Goal: Task Accomplishment & Management: Manage account settings

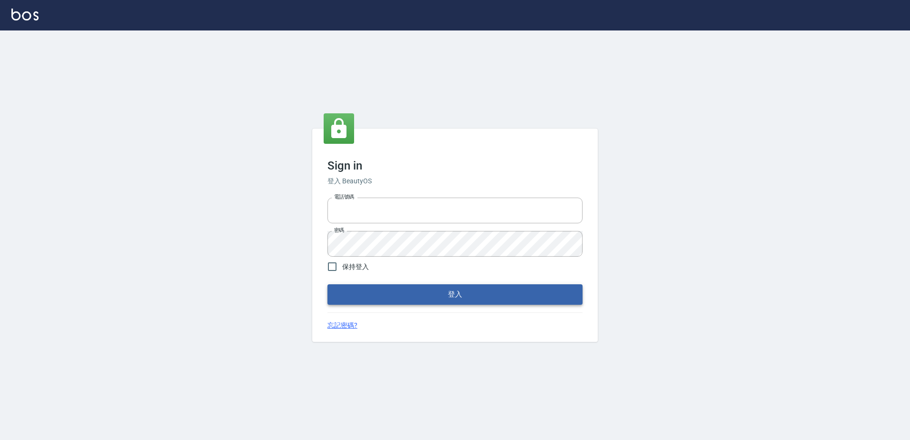
type input "0966699976"
click at [402, 260] on button "登入" at bounding box center [454, 294] width 255 height 20
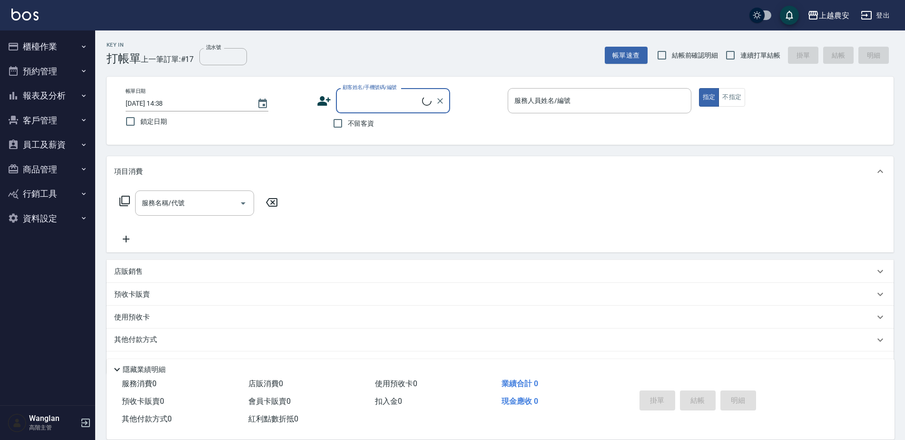
click at [51, 66] on button "預約管理" at bounding box center [48, 71] width 88 height 25
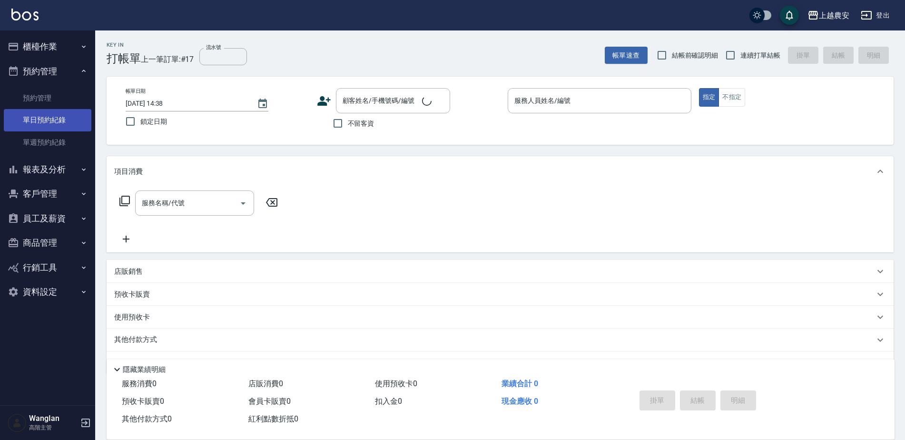
click at [52, 122] on link "單日預約紀錄" at bounding box center [48, 120] width 88 height 22
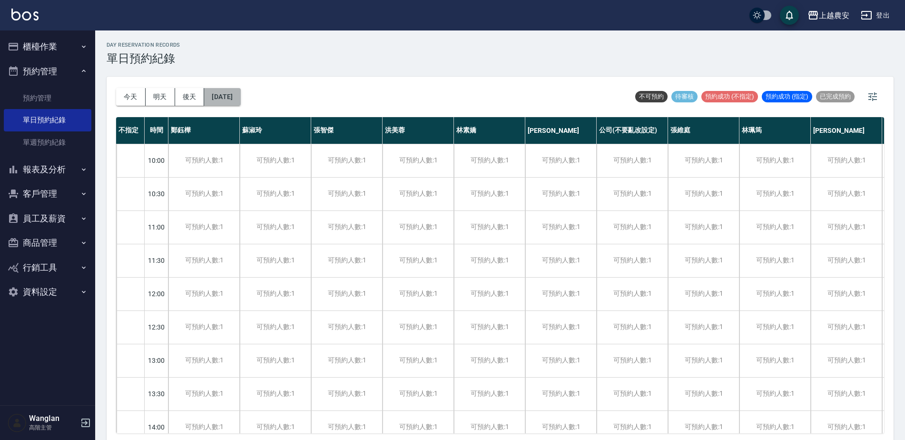
click at [237, 94] on button "2025/09/11" at bounding box center [222, 97] width 36 height 18
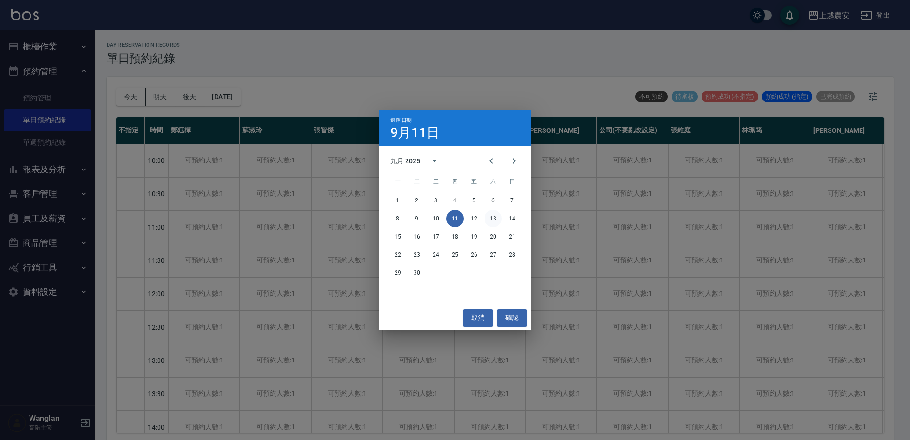
click at [402, 219] on button "13" at bounding box center [492, 218] width 17 height 17
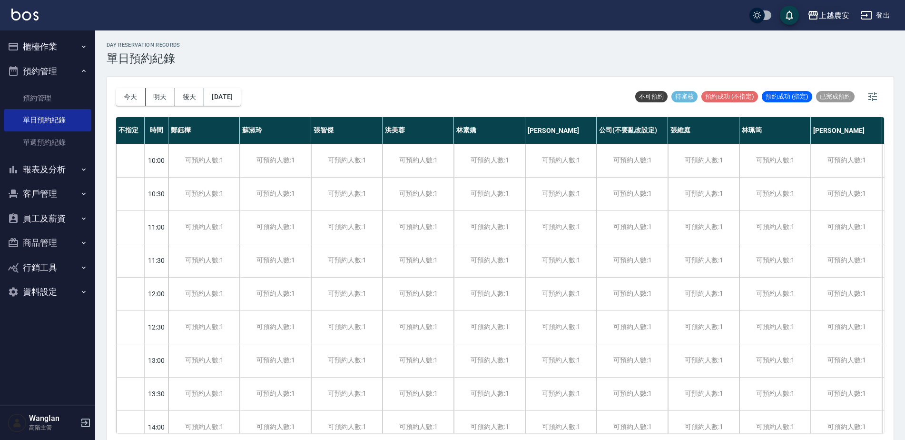
click at [402, 23] on button "上越農安" at bounding box center [828, 16] width 49 height 20
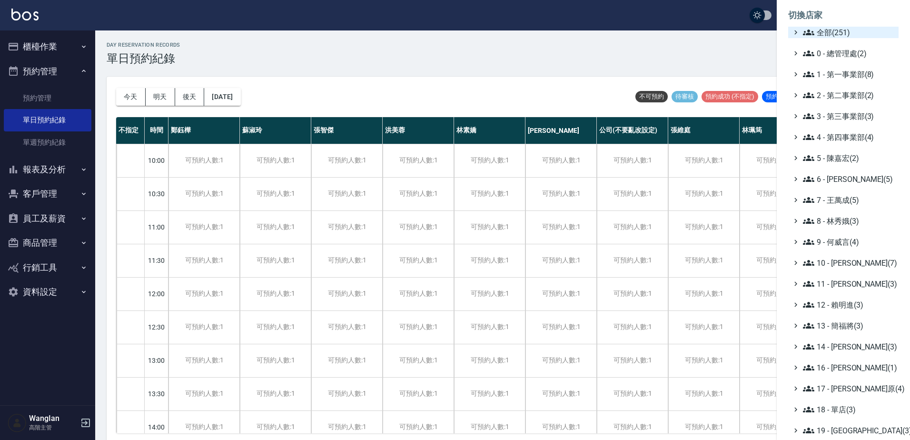
click at [402, 34] on span "全部(251)" at bounding box center [849, 32] width 92 height 11
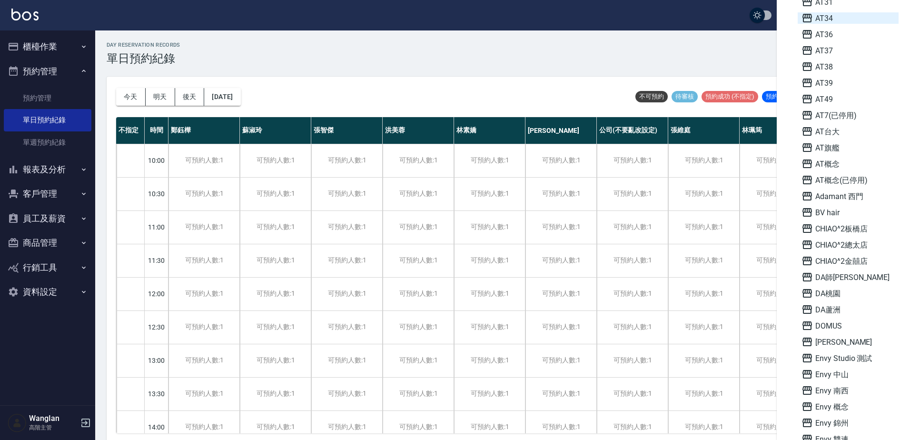
scroll to position [523, 0]
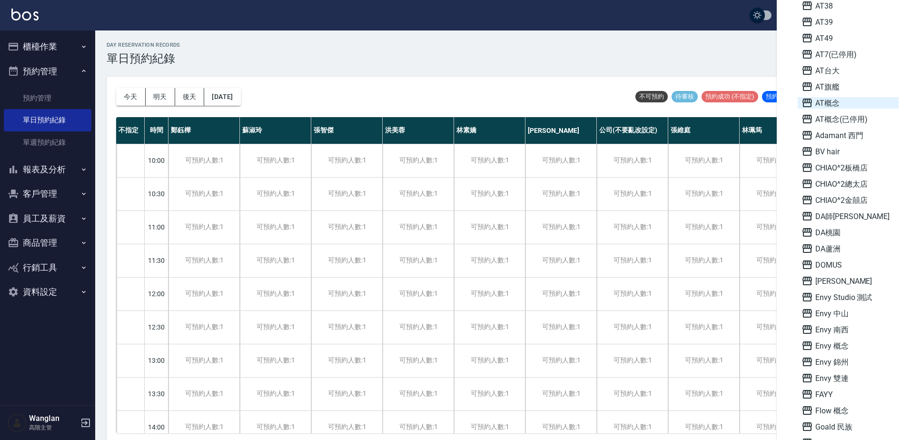
click at [402, 98] on span "AT概念" at bounding box center [847, 102] width 93 height 11
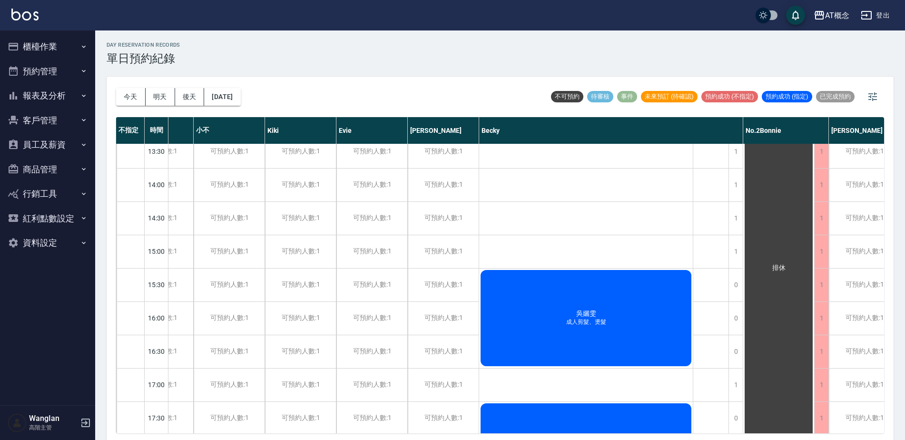
scroll to position [0, 689]
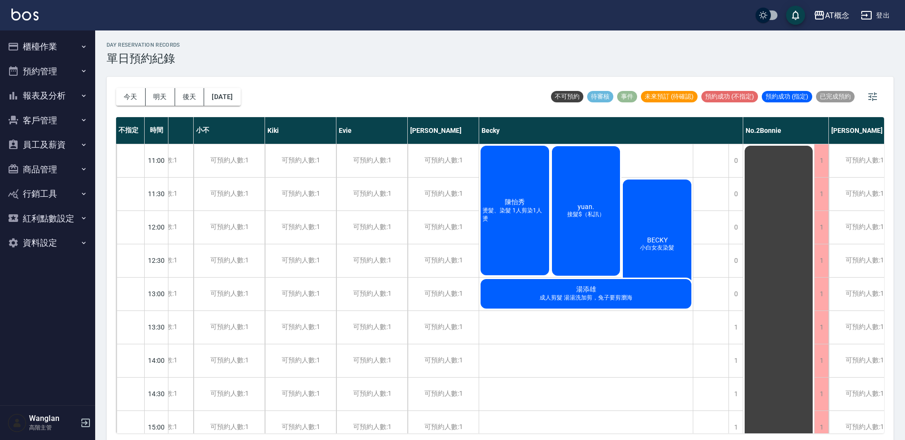
click at [72, 246] on button "資料設定" at bounding box center [48, 242] width 88 height 25
click at [276, 57] on div "day Reservation records 單日預約紀錄" at bounding box center [500, 53] width 787 height 23
